Goal: Information Seeking & Learning: Learn about a topic

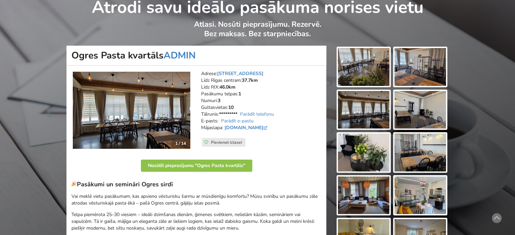
scroll to position [169, 0]
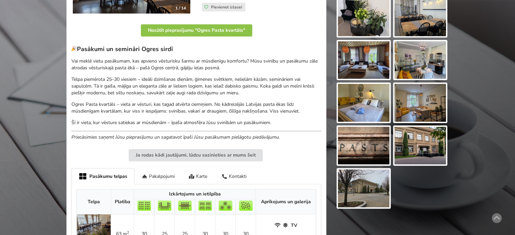
click at [215, 103] on p "Ogres Pasta kvartāls – vieta ar vēsturi, kas tagad atvērta ciemiņiem. No kādrei…" at bounding box center [196, 108] width 250 height 14
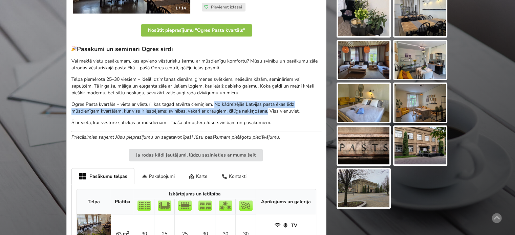
drag, startPoint x: 216, startPoint y: 103, endPoint x: 270, endPoint y: 110, distance: 54.3
click at [270, 110] on p "Ogres Pasta kvartāls – vieta ar vēsturi, kas tagad atvērta ciemiņiem. No kādrei…" at bounding box center [196, 108] width 250 height 14
click at [238, 107] on p "Ogres Pasta kvartāls – vieta ar vēsturi, kas tagad atvērta ciemiņiem. No kādrei…" at bounding box center [196, 108] width 250 height 14
drag, startPoint x: 72, startPoint y: 111, endPoint x: 227, endPoint y: 110, distance: 154.7
click at [227, 110] on p "Ogres Pasta kvartāls – vieta ar vēsturi, kas tagad atvērta ciemiņiem. No kādrei…" at bounding box center [196, 108] width 250 height 14
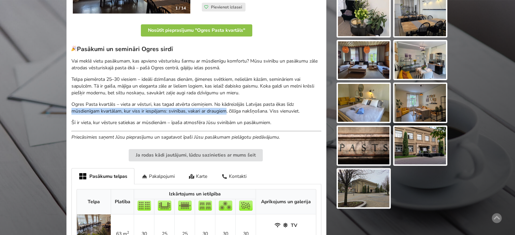
copy p "mūsdienīgam kvartālam, kur viss ir iespējams: svinības, vakari ar draugiem"
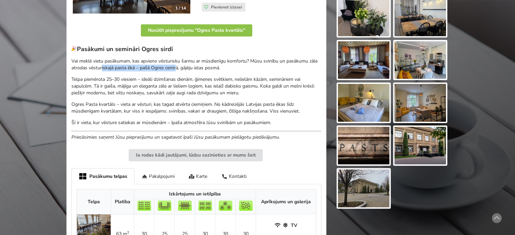
drag, startPoint x: 103, startPoint y: 68, endPoint x: 189, endPoint y: 67, distance: 86.4
click at [189, 67] on p "Vai meklē vietu pasākumam, kas apvieno vēsturisku šarmu ar mūsdienīgu komfortu?…" at bounding box center [196, 65] width 250 height 14
click at [192, 67] on p "Vai meklē vietu pasākumam, kas apvieno vēsturisku šarmu ar mūsdienīgu komfortu?…" at bounding box center [196, 65] width 250 height 14
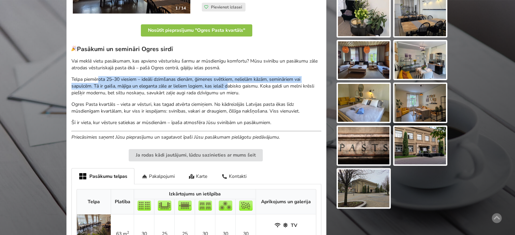
drag, startPoint x: 108, startPoint y: 80, endPoint x: 231, endPoint y: 84, distance: 123.0
click at [231, 84] on p "Telpa piemērota 25–30 viesiem – ideāli dzimšanas dienām, ģimenes svētkiem, neli…" at bounding box center [196, 86] width 250 height 20
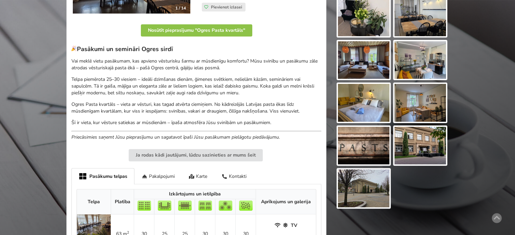
click at [231, 84] on p "Telpa piemērota 25–30 viesiem – ideāli dzimšanas dienām, ģimenes svētkiem, neli…" at bounding box center [196, 86] width 250 height 20
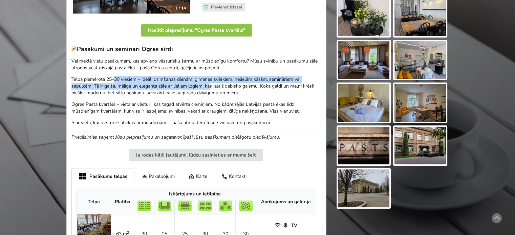
drag, startPoint x: 152, startPoint y: 85, endPoint x: 213, endPoint y: 89, distance: 61.4
click at [213, 89] on p "Telpa piemērota 25–30 viesiem – ideāli dzimšanas dienām, ģimenes svētkiem, neli…" at bounding box center [196, 86] width 250 height 20
drag, startPoint x: 213, startPoint y: 89, endPoint x: 224, endPoint y: 93, distance: 12.0
click at [214, 89] on p "Telpa piemērota 25–30 viesiem – ideāli dzimšanas dienām, ģimenes svētkiem, neli…" at bounding box center [196, 86] width 250 height 20
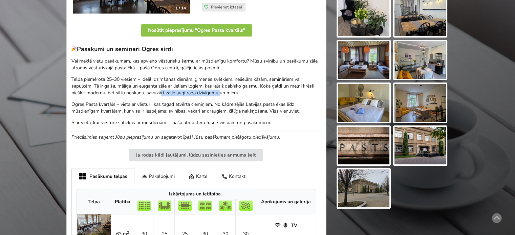
drag, startPoint x: 177, startPoint y: 94, endPoint x: 120, endPoint y: 90, distance: 57.4
click at [147, 92] on p "Telpa piemērota 25–30 viesiem – ideāli dzimšanas dienām, ģimenes svētkiem, neli…" at bounding box center [196, 86] width 250 height 20
click at [120, 90] on p "Telpa piemērota 25–30 viesiem – ideāli dzimšanas dienām, ģimenes svētkiem, neli…" at bounding box center [196, 86] width 250 height 20
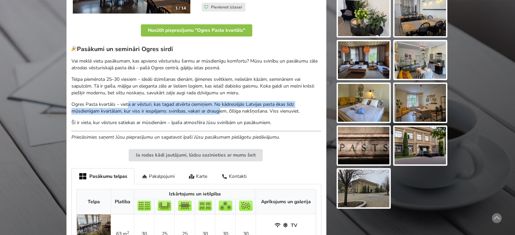
drag, startPoint x: 133, startPoint y: 107, endPoint x: 237, endPoint y: 110, distance: 104.3
click at [233, 109] on p "Ogres Pasta kvartāls – vieta ar vēsturi, kas tagad atvērta ciemiņiem. No kādrei…" at bounding box center [196, 108] width 250 height 14
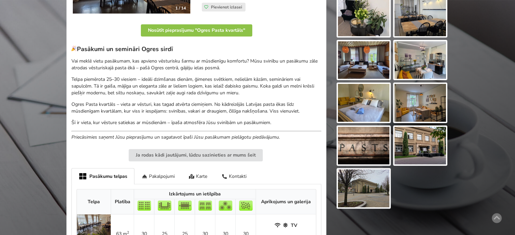
click at [239, 110] on p "Ogres Pasta kvartāls – vieta ar vēsturi, kas tagad atvērta ciemiņiem. No kādrei…" at bounding box center [196, 108] width 250 height 14
drag, startPoint x: 270, startPoint y: 111, endPoint x: 150, endPoint y: 106, distance: 120.3
click at [168, 107] on p "Ogres Pasta kvartāls – vieta ar vēsturi, kas tagad atvērta ciemiņiem. No kādrei…" at bounding box center [196, 108] width 250 height 14
click at [140, 105] on p "Ogres Pasta kvartāls – vieta ar vēsturi, kas tagad atvērta ciemiņiem. No kādrei…" at bounding box center [196, 108] width 250 height 14
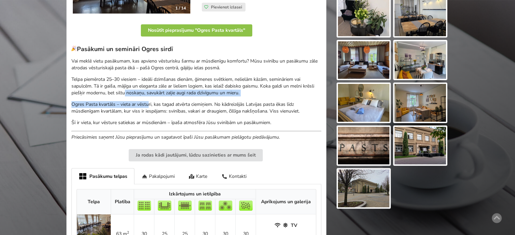
drag, startPoint x: 194, startPoint y: 107, endPoint x: 219, endPoint y: 111, distance: 25.4
click at [200, 108] on div "Pasākumi un semināri Ogres sirdī Vai meklē vietu pasākumam, kas apvieno vēsturi…" at bounding box center [196, 92] width 250 height 95
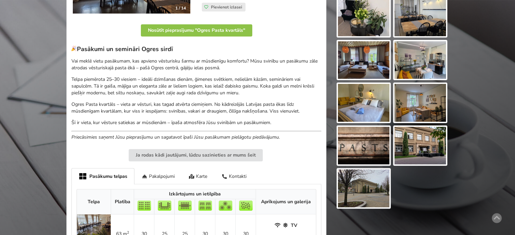
drag, startPoint x: 219, startPoint y: 111, endPoint x: 245, endPoint y: 116, distance: 27.3
click at [221, 111] on p "Ogres Pasta kvartāls – vieta ar vēsturi, kas tagad atvērta ciemiņiem. No kādrei…" at bounding box center [196, 108] width 250 height 14
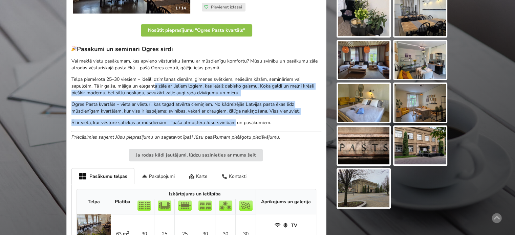
drag, startPoint x: 186, startPoint y: 98, endPoint x: 151, endPoint y: 78, distance: 39.8
click at [155, 84] on div "Pasākumi un semināri Ogres sirdī Vai meklē vietu pasākumam, kas apvieno vēsturi…" at bounding box center [196, 92] width 250 height 95
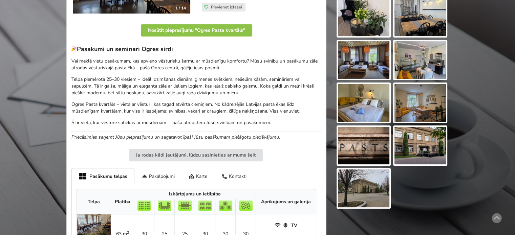
click at [149, 63] on p "Vai meklē vietu pasākumam, kas apvieno vēsturisku šarmu ar mūsdienīgu komfortu?…" at bounding box center [196, 65] width 250 height 14
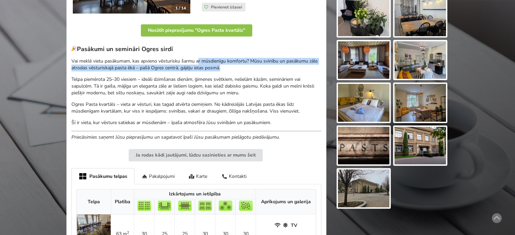
drag, startPoint x: 198, startPoint y: 64, endPoint x: 239, endPoint y: 71, distance: 41.5
click at [238, 71] on p "Vai meklē vietu pasākumam, kas apvieno vēsturisku šarmu ar mūsdienīgu komfortu?…" at bounding box center [196, 65] width 250 height 14
click at [239, 71] on p "Vai meklē vietu pasākumam, kas apvieno vēsturisku šarmu ar mūsdienīgu komfortu?…" at bounding box center [196, 65] width 250 height 14
drag, startPoint x: 264, startPoint y: 61, endPoint x: 221, endPoint y: 67, distance: 42.8
click at [221, 67] on p "Vai meklē vietu pasākumam, kas apvieno vēsturisku šarmu ar mūsdienīgu komfortu?…" at bounding box center [196, 65] width 250 height 14
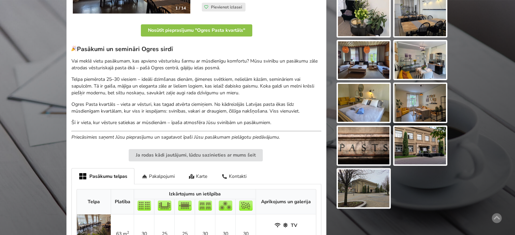
click at [206, 71] on div "Pasākumi un semināri Ogres sirdī Vai meklē vietu pasākumam, kas apvieno vēsturi…" at bounding box center [196, 92] width 250 height 95
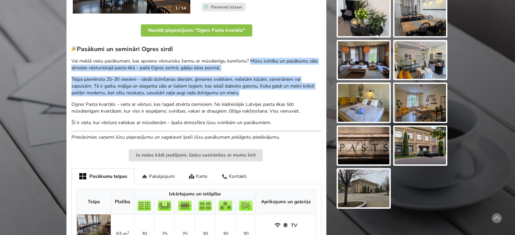
drag, startPoint x: 251, startPoint y: 59, endPoint x: 234, endPoint y: 89, distance: 34.7
click at [242, 91] on div "Pasākumi un semināri Ogres sirdī Vai meklē vietu pasākumam, kas apvieno vēsturi…" at bounding box center [196, 92] width 250 height 95
copy div "Mūsu svinību un pasākumu zāle atrodas vēsturiskajā pasta ēkā – pašā Ogres centr…"
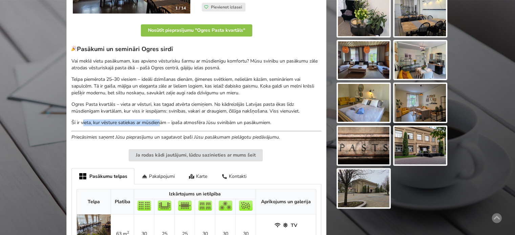
drag, startPoint x: 83, startPoint y: 120, endPoint x: 171, endPoint y: 122, distance: 88.1
click at [168, 122] on p "Šī ir vieta, kur vēsture satiekas ar mūsdienām – īpaša atmosfēra Jūsu svinībām …" at bounding box center [196, 123] width 250 height 7
click at [171, 122] on p "Šī ir vieta, kur vēsture satiekas ar mūsdienām – īpaša atmosfēra Jūsu svinībām …" at bounding box center [196, 123] width 250 height 7
drag, startPoint x: 276, startPoint y: 123, endPoint x: 72, endPoint y: 123, distance: 204.2
click at [72, 123] on p "Šī ir vieta, kur vēsture satiekas ar mūsdienām – īpaša atmosfēra Jūsu svinībām …" at bounding box center [196, 123] width 250 height 7
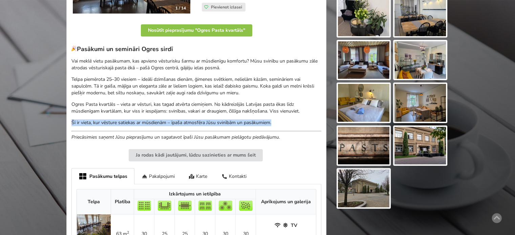
copy p "Šī ir vieta, kur vēsture satiekas ar mūsdienām – īpaša atmosfēra Jūsu svinībām …"
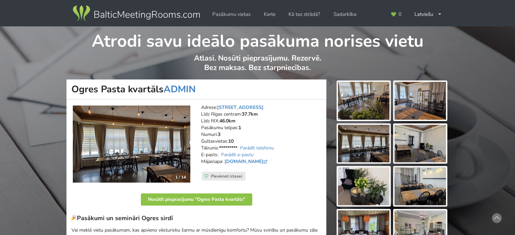
click at [158, 138] on img at bounding box center [131, 144] width 117 height 77
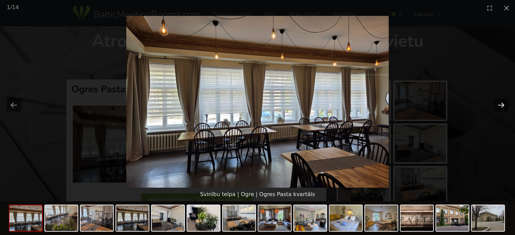
click at [504, 105] on button "Next slide" at bounding box center [501, 105] width 14 height 13
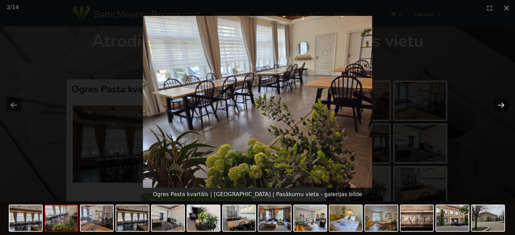
click at [500, 108] on button "Next slide" at bounding box center [501, 105] width 14 height 13
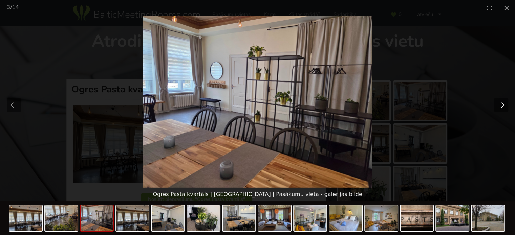
click at [499, 107] on button "Next slide" at bounding box center [501, 105] width 14 height 13
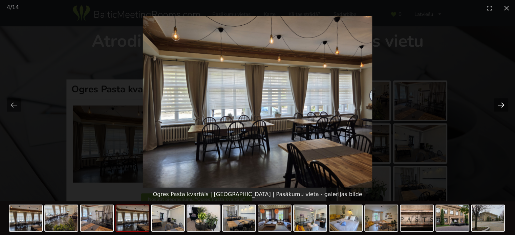
click at [499, 107] on button "Next slide" at bounding box center [501, 105] width 14 height 13
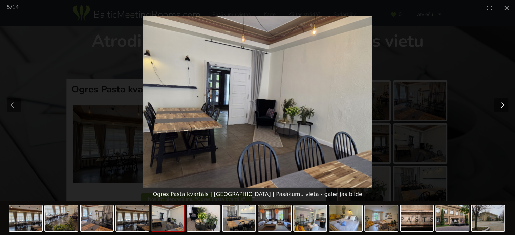
click at [499, 107] on button "Next slide" at bounding box center [501, 105] width 14 height 13
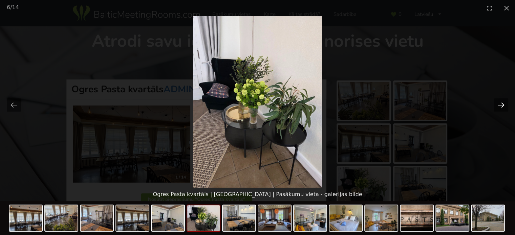
click at [499, 107] on button "Next slide" at bounding box center [501, 105] width 14 height 13
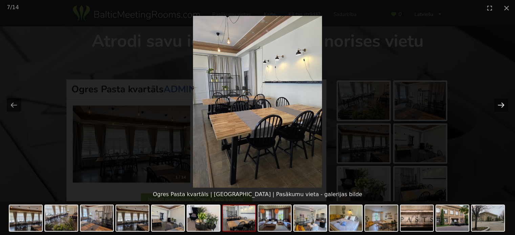
click at [499, 107] on button "Next slide" at bounding box center [501, 105] width 14 height 13
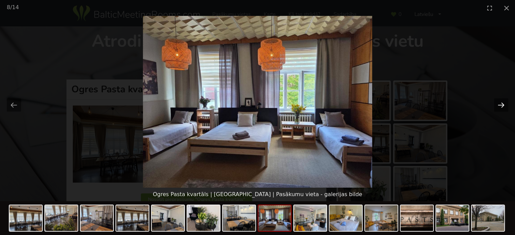
click at [499, 107] on button "Next slide" at bounding box center [501, 105] width 14 height 13
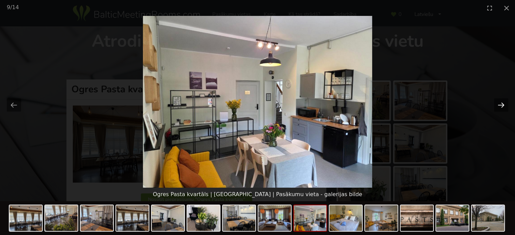
click at [499, 107] on button "Next slide" at bounding box center [501, 105] width 14 height 13
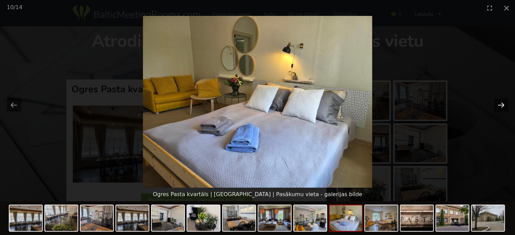
click at [499, 107] on button "Next slide" at bounding box center [501, 105] width 14 height 13
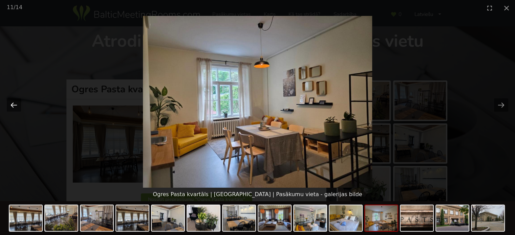
click at [12, 104] on button "Previous slide" at bounding box center [14, 105] width 14 height 13
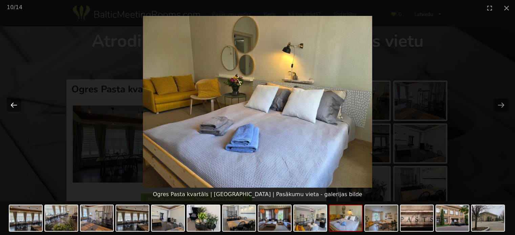
click at [12, 104] on button "Previous slide" at bounding box center [14, 105] width 14 height 13
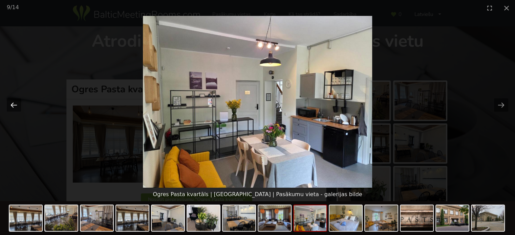
click at [13, 106] on button "Previous slide" at bounding box center [14, 105] width 14 height 13
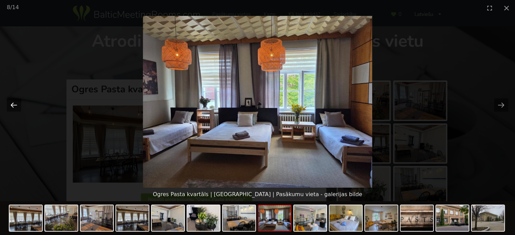
click at [13, 106] on button "Previous slide" at bounding box center [14, 105] width 14 height 13
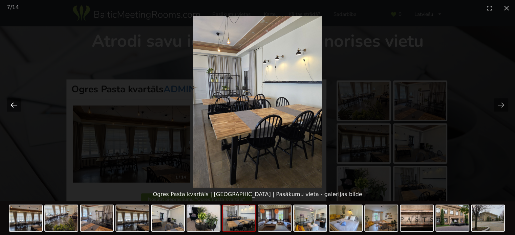
click at [13, 106] on button "Previous slide" at bounding box center [14, 105] width 14 height 13
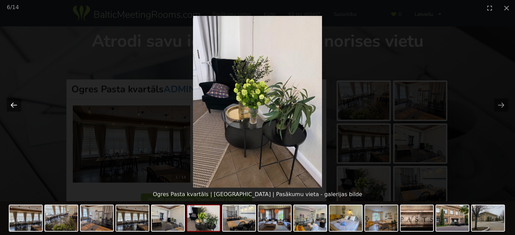
click at [13, 106] on button "Previous slide" at bounding box center [14, 105] width 14 height 13
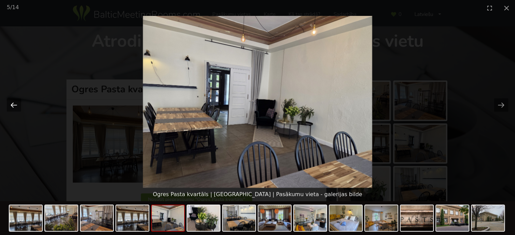
click at [13, 106] on button "Previous slide" at bounding box center [14, 105] width 14 height 13
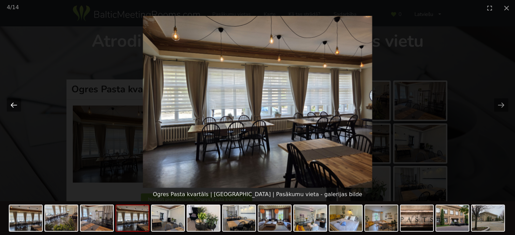
click at [11, 105] on button "Previous slide" at bounding box center [14, 105] width 14 height 13
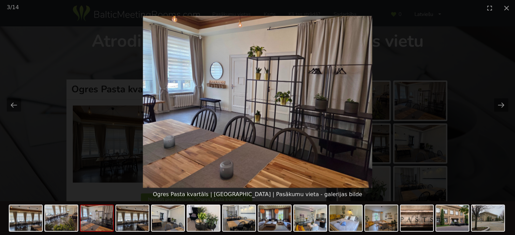
click at [500, 155] on picture at bounding box center [257, 102] width 515 height 172
click at [506, 10] on button "Close gallery" at bounding box center [506, 8] width 17 height 16
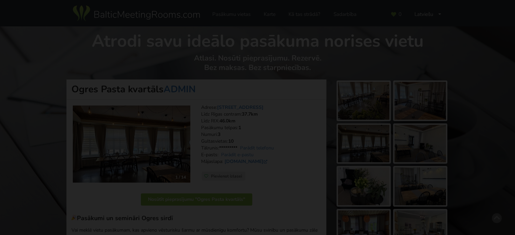
scroll to position [169, 0]
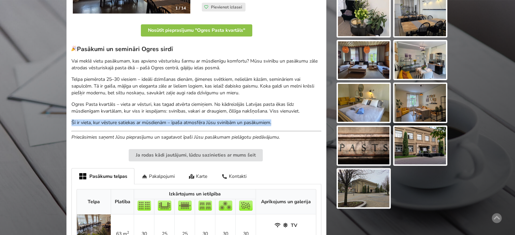
click at [427, 146] on img at bounding box center [419, 146] width 51 height 38
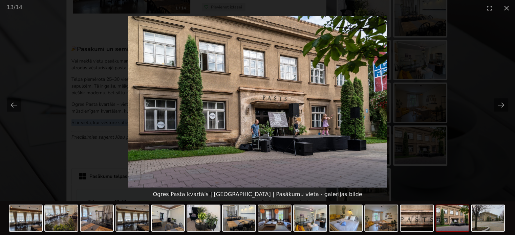
scroll to position [0, 0]
click at [508, 8] on button "Close gallery" at bounding box center [506, 8] width 17 height 16
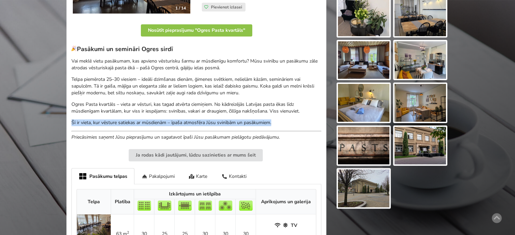
click at [367, 188] on img at bounding box center [363, 189] width 51 height 38
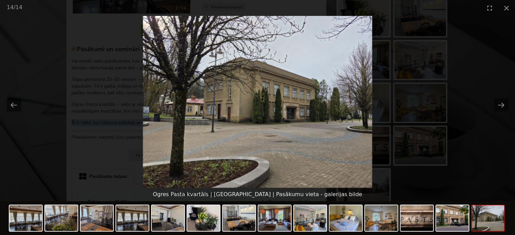
click at [474, 161] on picture at bounding box center [257, 102] width 515 height 172
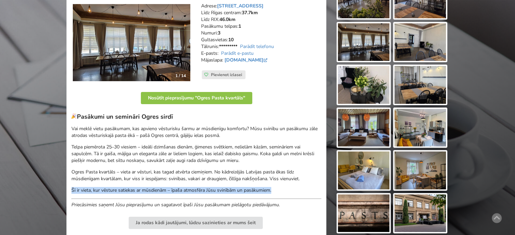
scroll to position [68, 0]
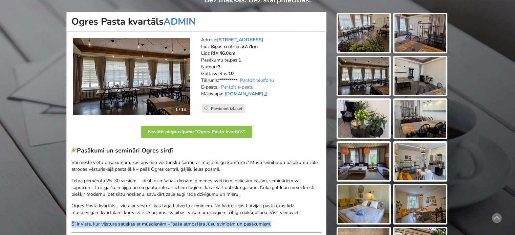
click at [373, 118] on img at bounding box center [363, 119] width 51 height 38
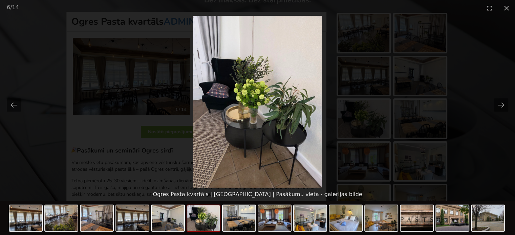
scroll to position [0, 0]
click at [474, 69] on picture at bounding box center [257, 102] width 515 height 172
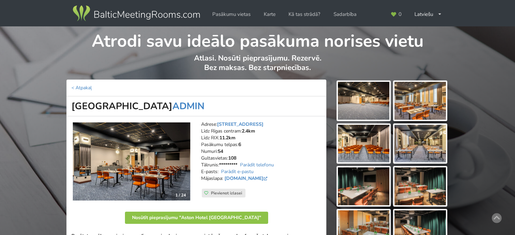
scroll to position [34, 0]
